Goal: Information Seeking & Learning: Learn about a topic

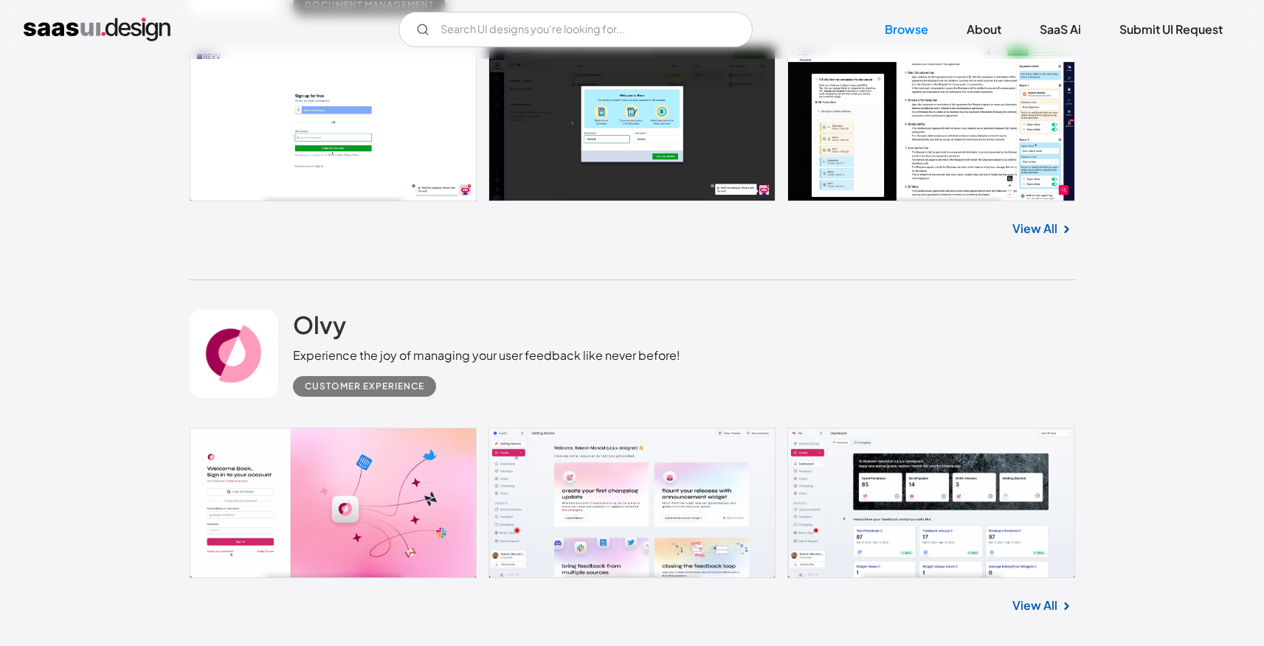
scroll to position [589, 0]
click at [470, 24] on input "Email Form" at bounding box center [575, 29] width 354 height 35
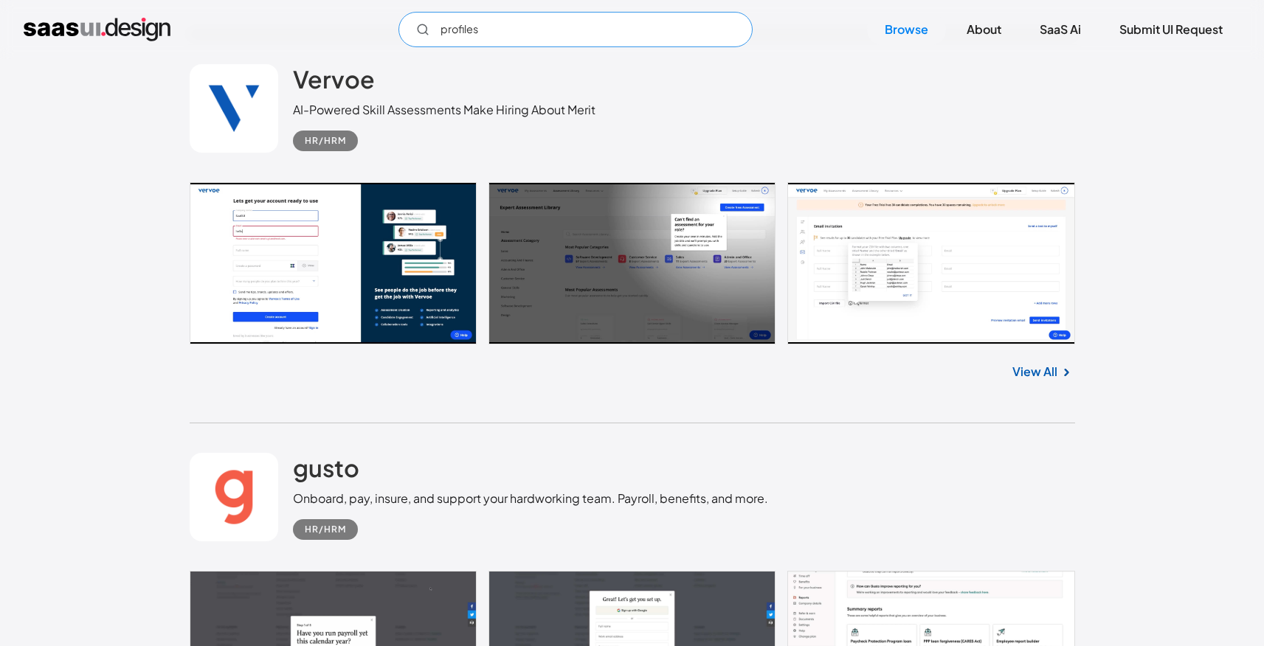
scroll to position [3182, 0]
type input "profiles"
click at [1020, 360] on div "View All" at bounding box center [632, 369] width 885 height 49
click at [1022, 373] on link "View All" at bounding box center [1034, 373] width 45 height 18
